Goal: Information Seeking & Learning: Learn about a topic

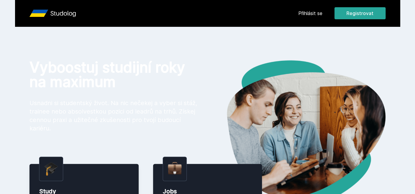
drag, startPoint x: 0, startPoint y: 0, endPoint x: 309, endPoint y: 13, distance: 308.9
click at [309, 13] on link "Přihlásit se" at bounding box center [310, 13] width 24 height 7
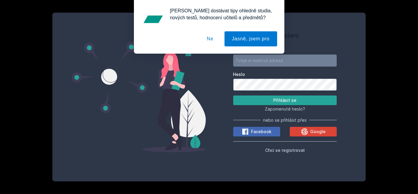
click at [211, 40] on button "Ne" at bounding box center [210, 38] width 22 height 15
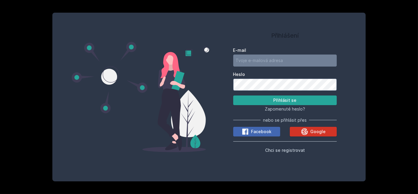
click at [298, 129] on button "Google" at bounding box center [313, 132] width 47 height 10
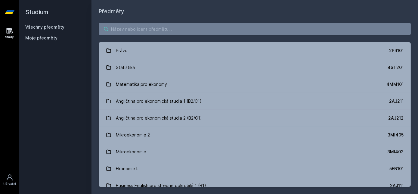
click at [145, 27] on input "search" at bounding box center [255, 29] width 312 height 12
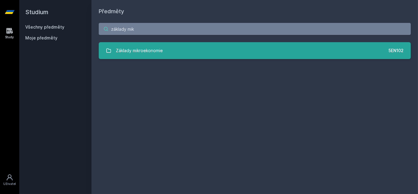
type input "základy mik"
click at [145, 54] on div "Základy mikroekonomie" at bounding box center [139, 51] width 47 height 12
